Goal: Transaction & Acquisition: Purchase product/service

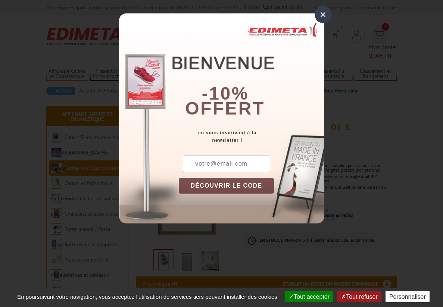
click at [324, 16] on div "×" at bounding box center [323, 14] width 17 height 17
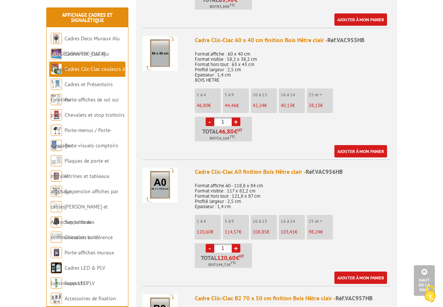
scroll to position [1028, 0]
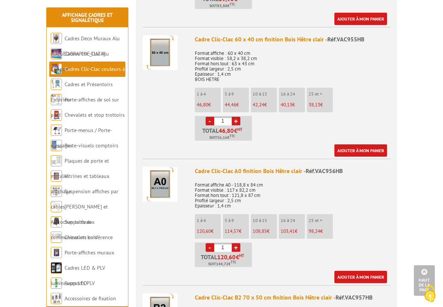
click at [266, 214] on li "10 à 15 108,85 €" at bounding box center [264, 226] width 26 height 25
click at [236, 243] on link "+" at bounding box center [236, 247] width 9 height 9
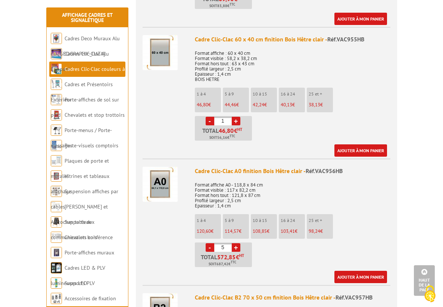
click at [236, 243] on link "+" at bounding box center [236, 247] width 9 height 9
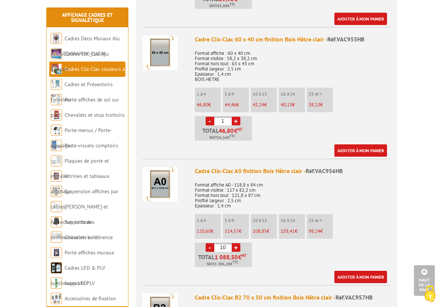
click at [236, 243] on link "+" at bounding box center [236, 247] width 9 height 9
type input "13"
click at [268, 234] on ul "1 à 4 120,60 € 5 à 9 114,57 € 10 à 15 108,85 € 16 à 24 103,41 € 25 et +" at bounding box center [293, 240] width 196 height 53
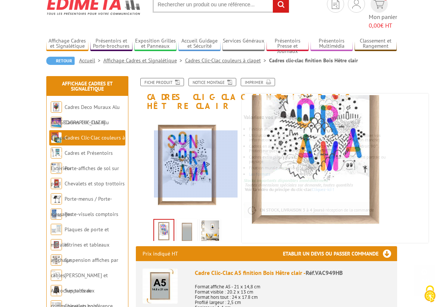
scroll to position [12, 0]
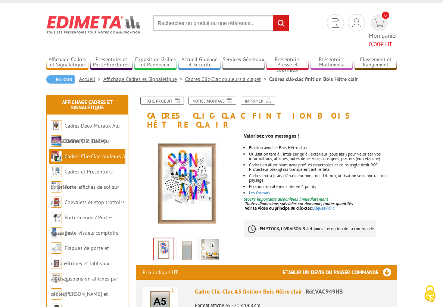
click at [186, 239] on img at bounding box center [187, 250] width 18 height 23
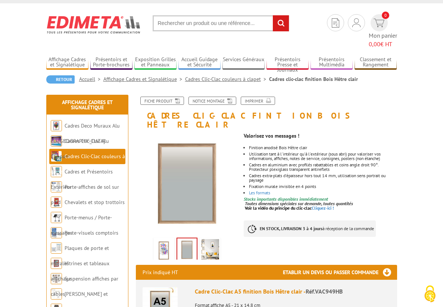
click at [208, 239] on img at bounding box center [210, 250] width 18 height 23
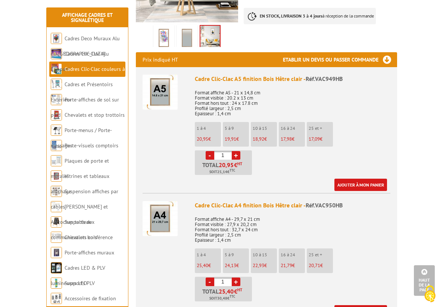
scroll to position [169, 0]
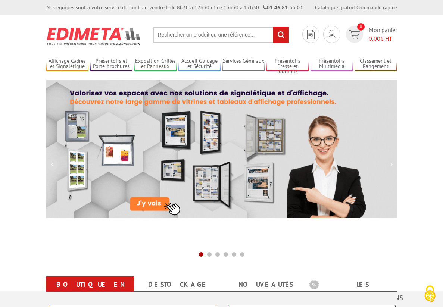
click at [194, 38] on input "text" at bounding box center [221, 35] width 137 height 16
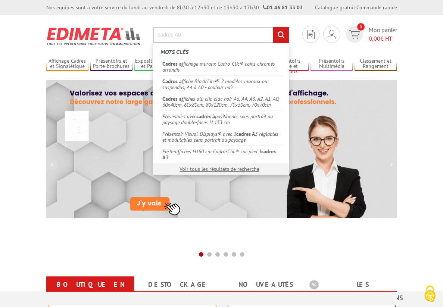
type input "cadres A0"
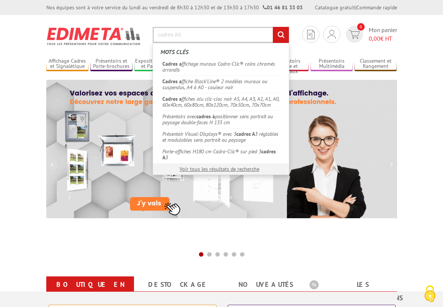
click at [273, 27] on input "rechercher" at bounding box center [281, 35] width 16 height 16
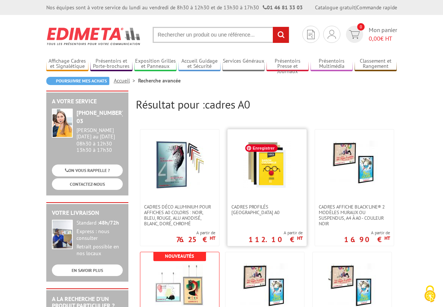
click at [259, 173] on img at bounding box center [267, 165] width 49 height 49
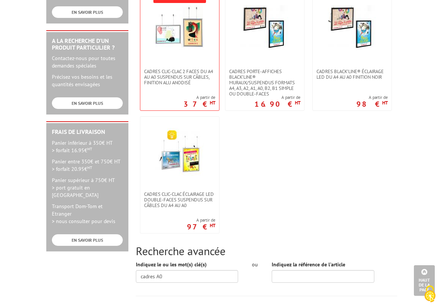
scroll to position [259, 0]
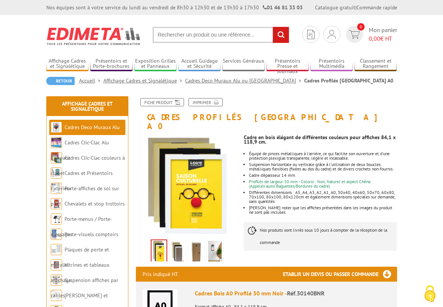
click at [175, 250] on img at bounding box center [177, 252] width 13 height 23
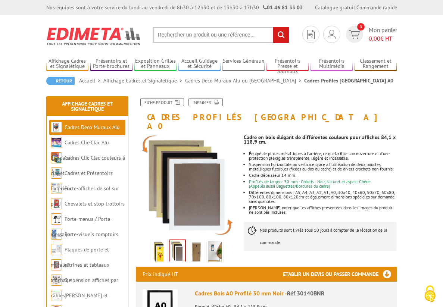
click at [197, 246] on img at bounding box center [196, 252] width 13 height 23
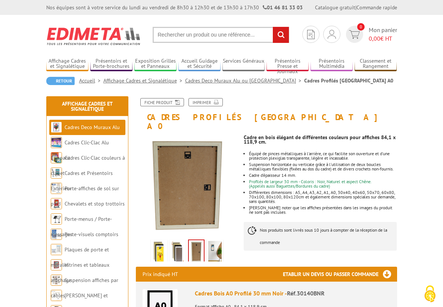
click at [215, 245] on img at bounding box center [214, 252] width 13 height 23
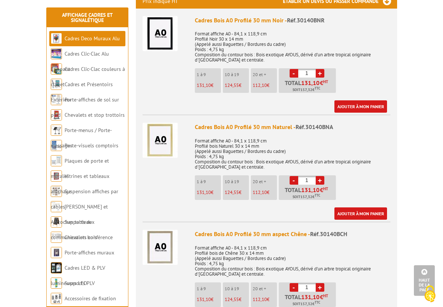
scroll to position [274, 0]
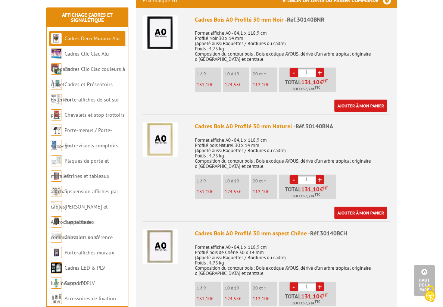
click at [144, 229] on img at bounding box center [160, 246] width 35 height 35
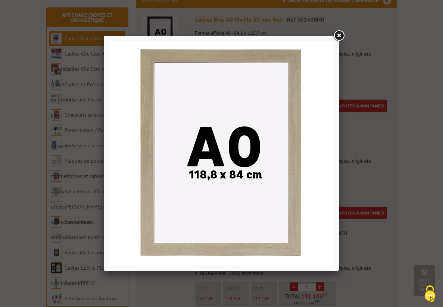
click at [178, 21] on div at bounding box center [221, 153] width 443 height 307
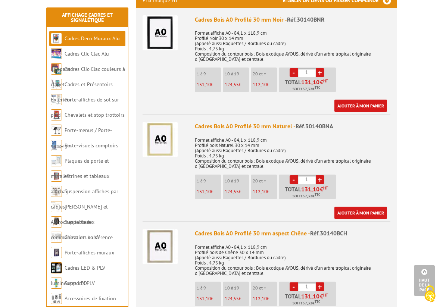
click at [167, 134] on img at bounding box center [160, 139] width 35 height 35
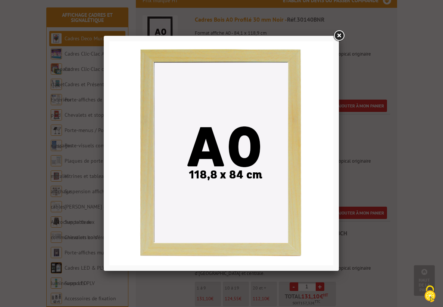
click at [178, 29] on div at bounding box center [221, 153] width 443 height 307
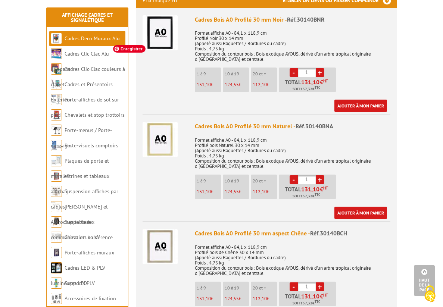
click at [169, 239] on img at bounding box center [160, 246] width 35 height 35
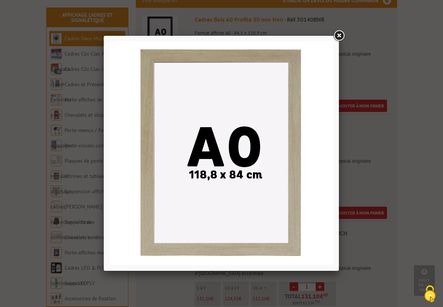
click at [157, 288] on div at bounding box center [221, 153] width 443 height 307
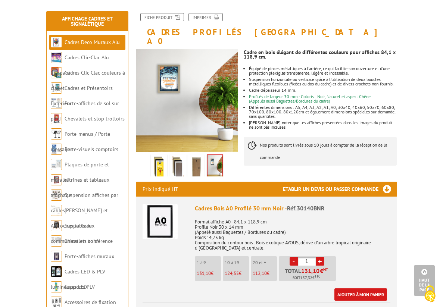
scroll to position [0, 0]
